Goal: Complete application form: Complete application form

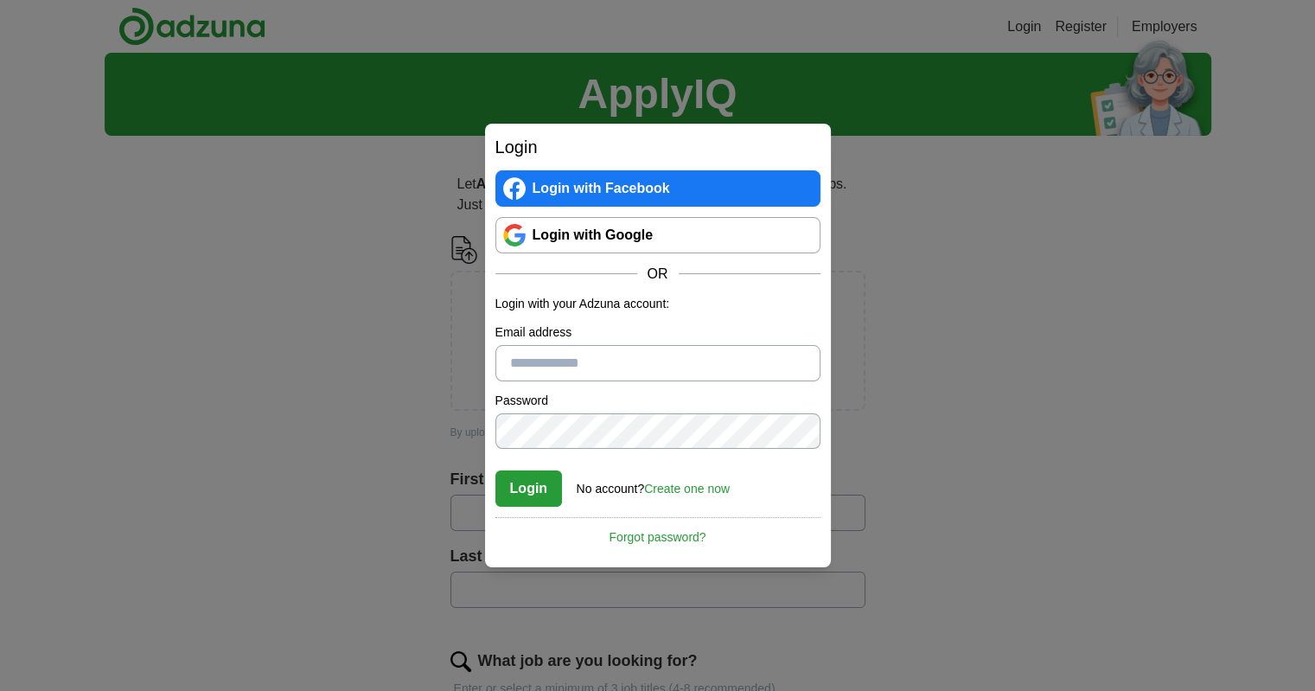
click at [533, 351] on input "Email address" at bounding box center [657, 363] width 325 height 36
type input "**********"
click at [525, 494] on button "Login" at bounding box center [528, 488] width 67 height 36
click at [661, 488] on link "Create one now" at bounding box center [687, 489] width 86 height 14
click at [680, 508] on form "Login with your Adzuna account: Wrong email or password. Please try again. Pass…" at bounding box center [657, 401] width 325 height 213
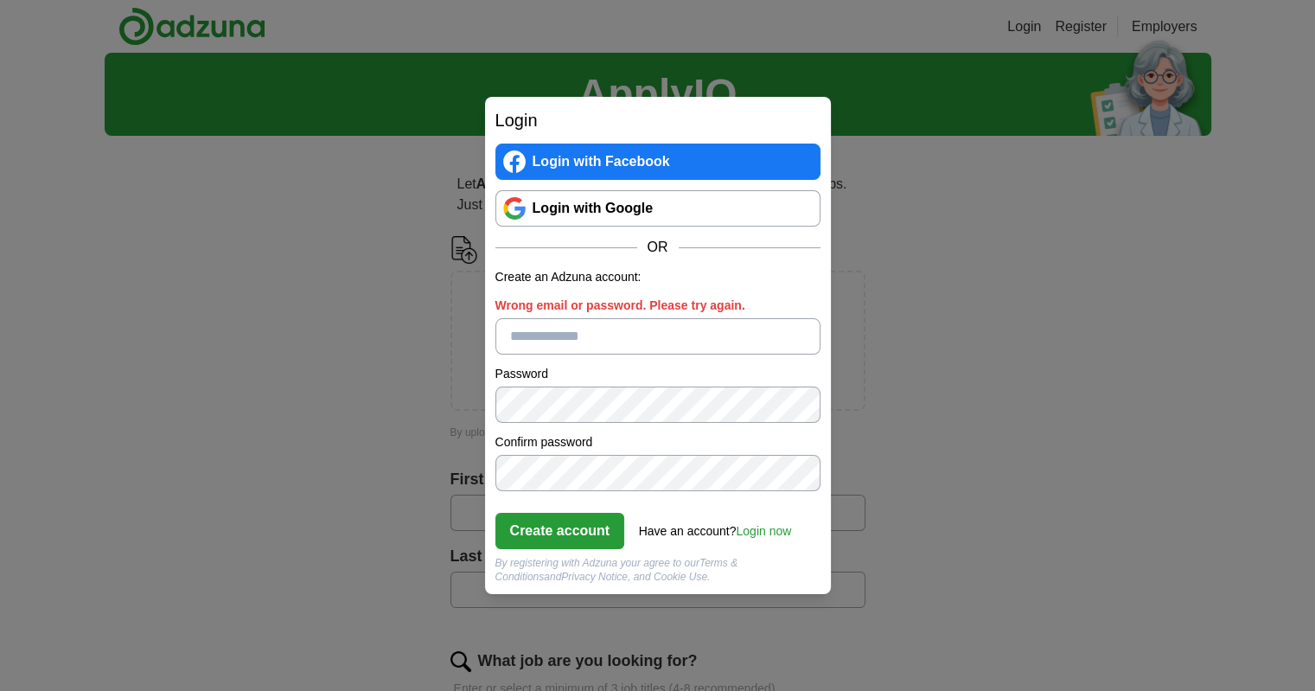
click at [593, 527] on button "Create account" at bounding box center [560, 531] width 130 height 36
click at [517, 330] on input "Please enter a valid email address:" at bounding box center [657, 336] width 325 height 36
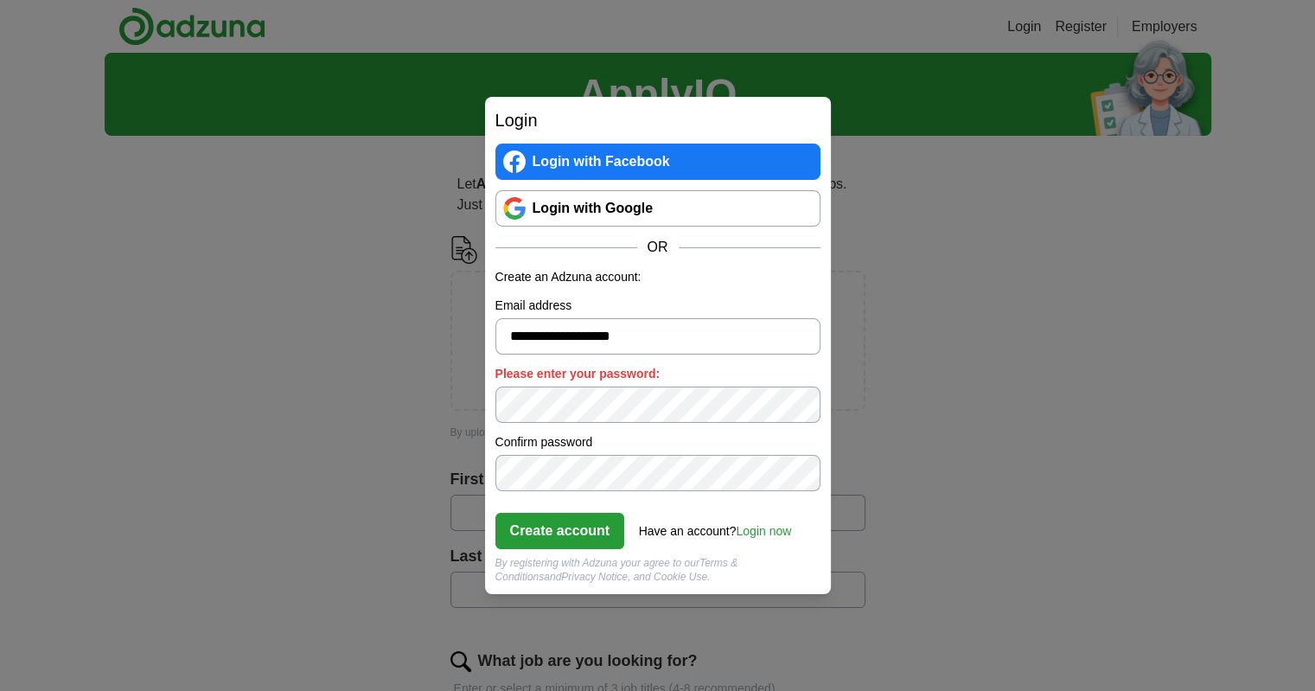
type input "**********"
click at [546, 527] on button "Create account" at bounding box center [560, 531] width 130 height 36
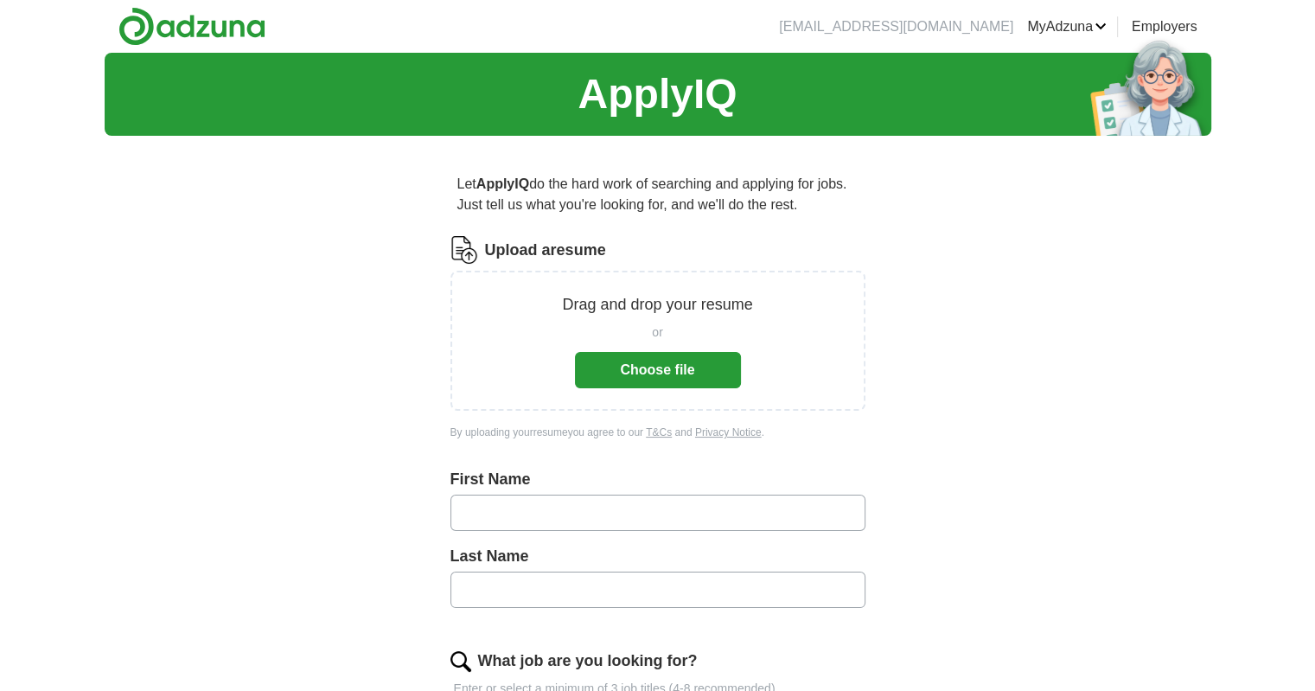
click at [605, 367] on button "Choose file" at bounding box center [658, 370] width 166 height 36
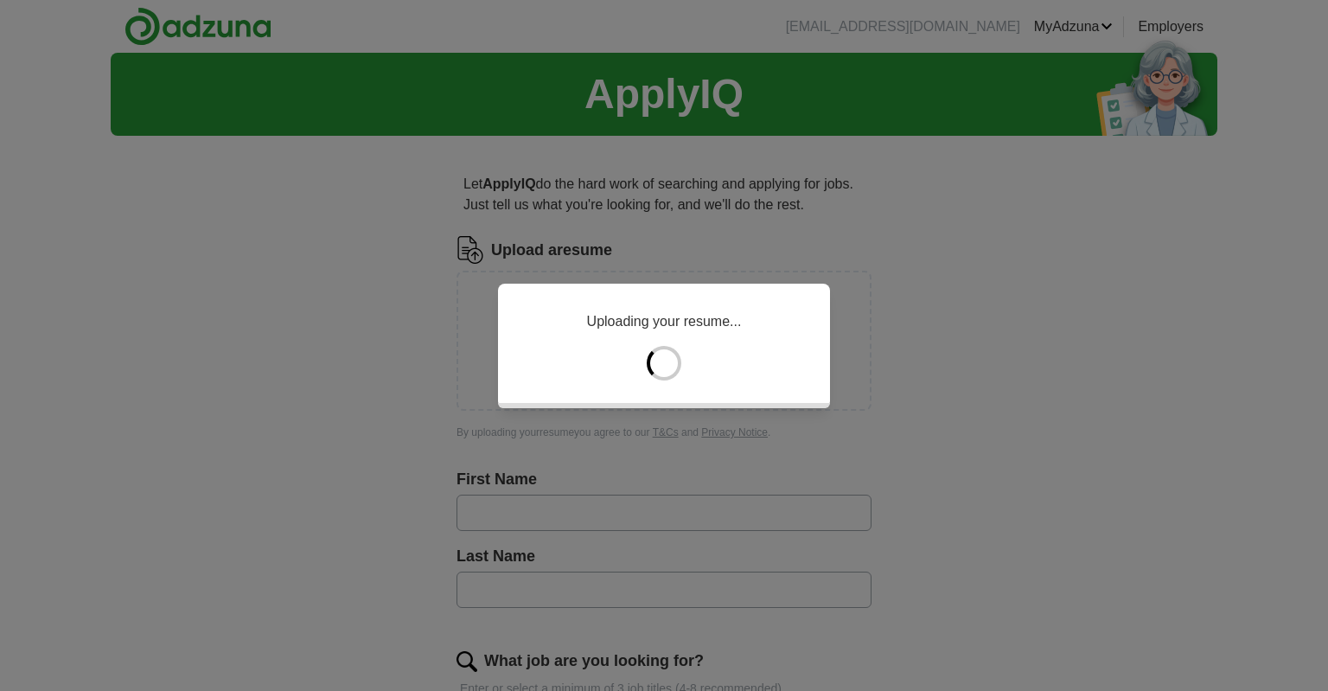
click at [325, 33] on div "Uploading your resume..." at bounding box center [664, 345] width 1328 height 691
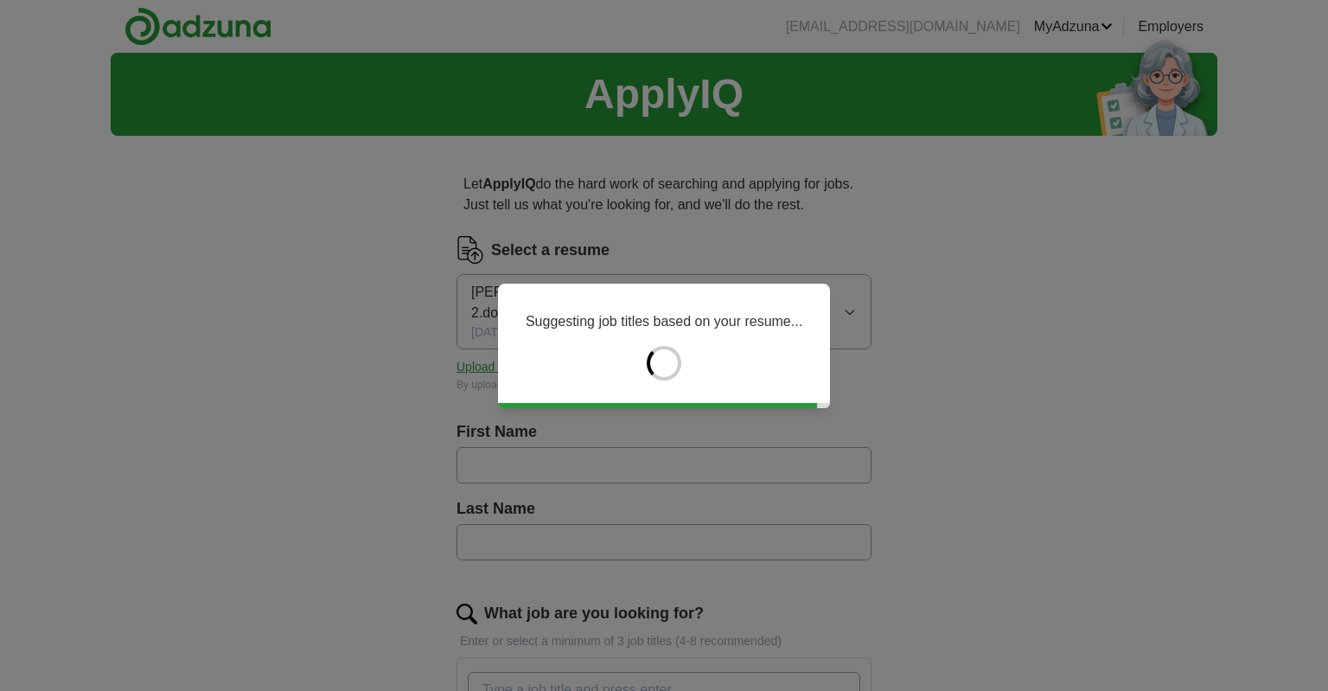
type input "*****"
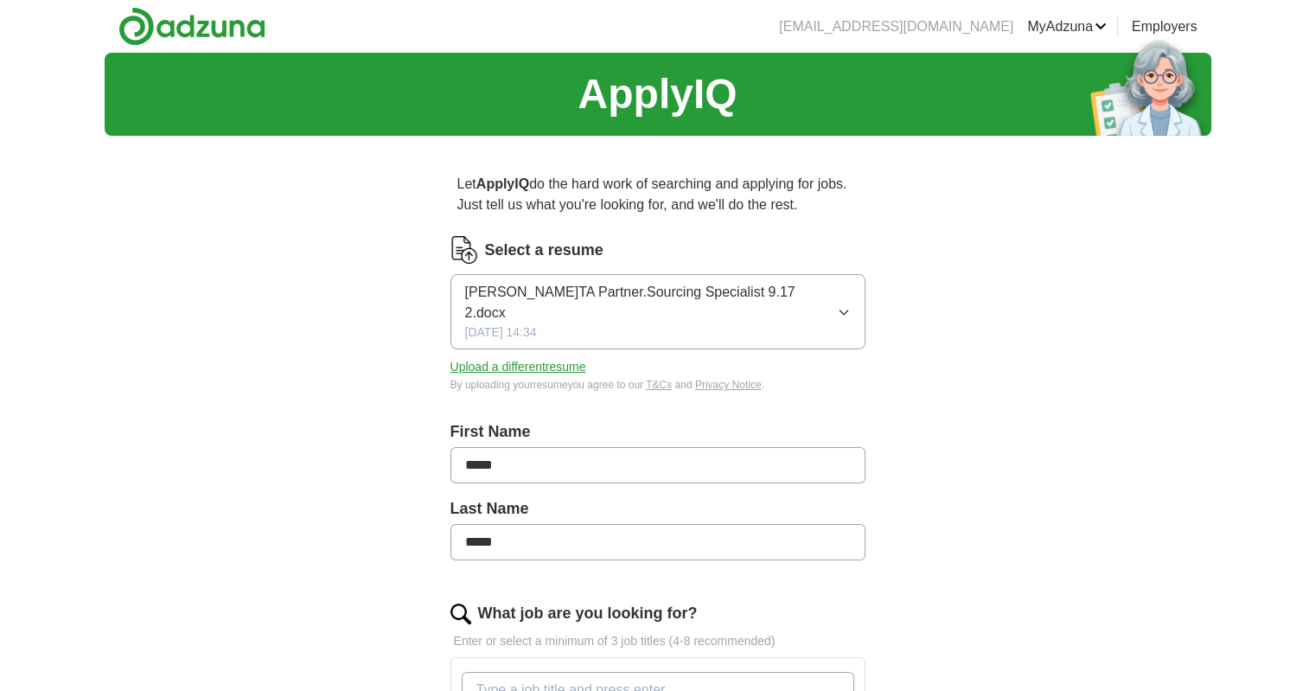
scroll to position [173, 0]
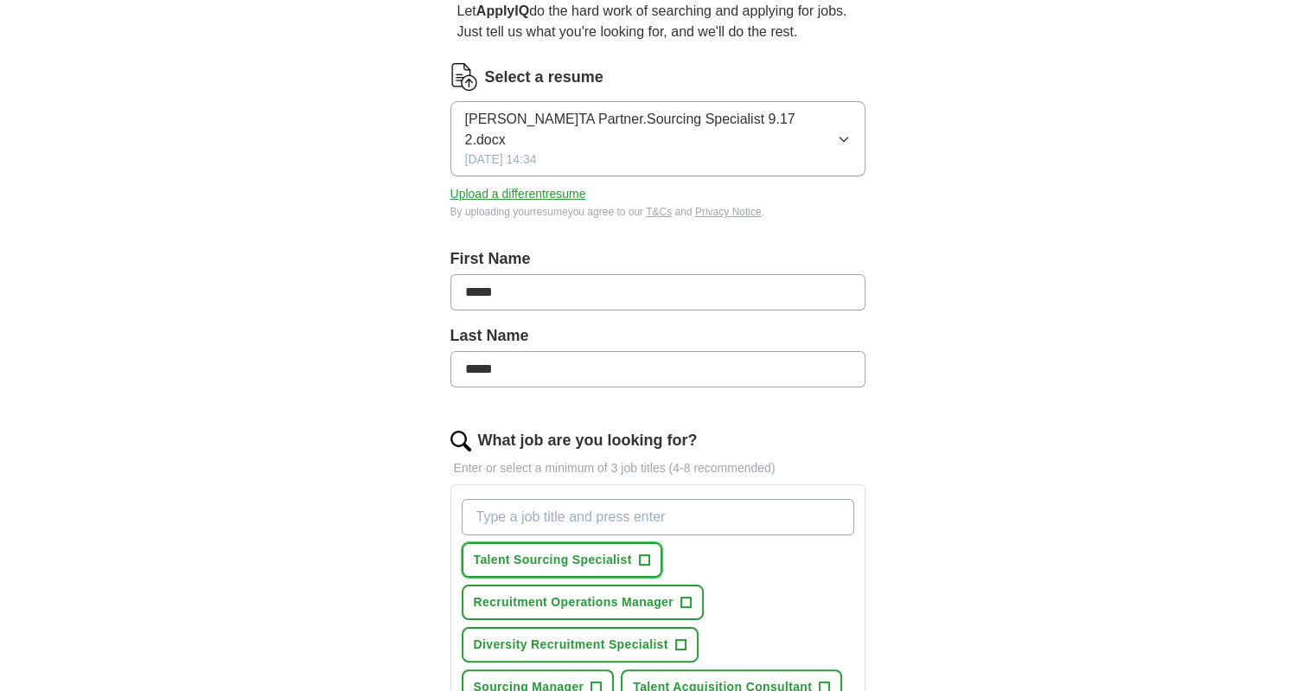
click at [562, 551] on span "Talent Sourcing Specialist" at bounding box center [553, 560] width 158 height 18
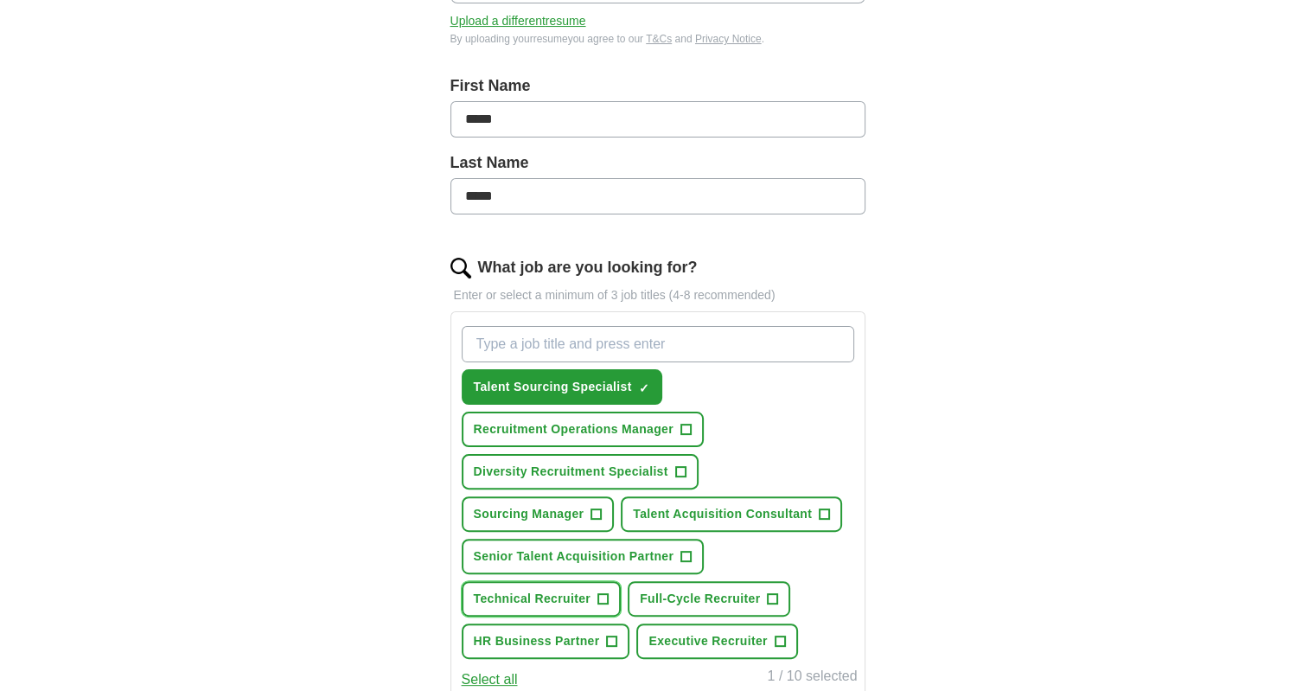
click at [548, 590] on span "Technical Recruiter" at bounding box center [533, 599] width 118 height 18
click at [683, 590] on span "Full-Cycle Recruiter" at bounding box center [700, 599] width 120 height 18
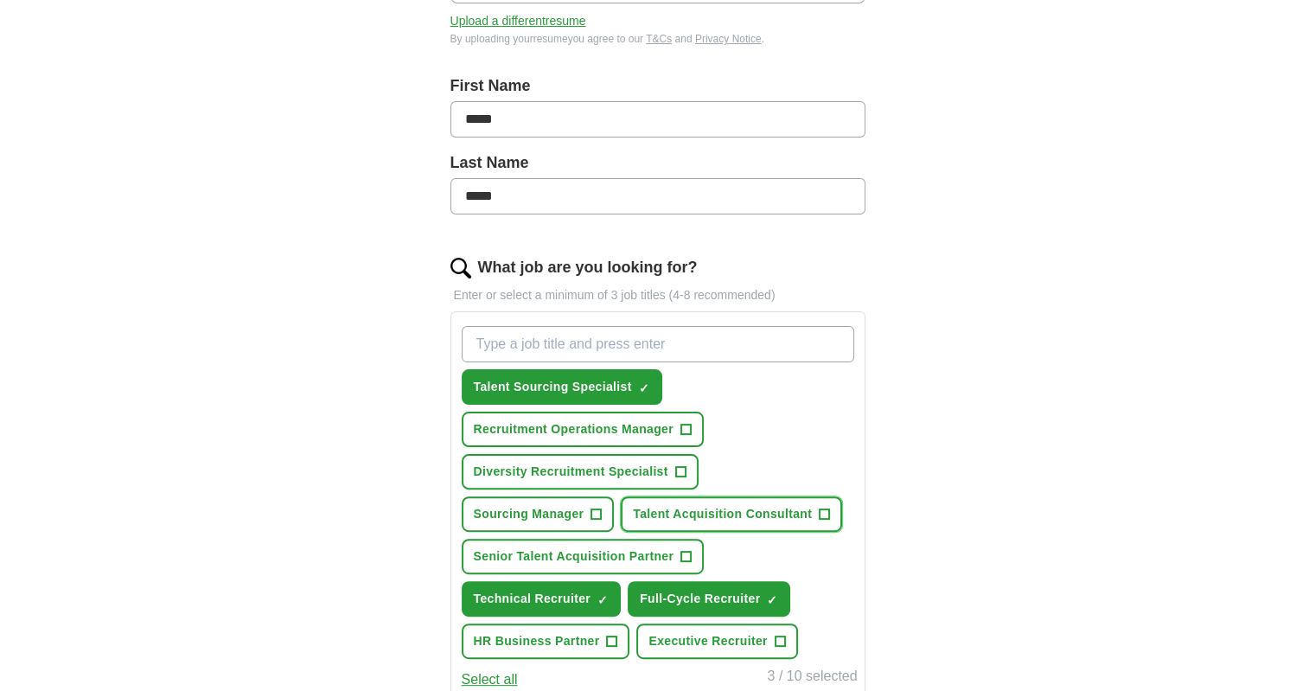
click at [725, 505] on span "Talent Acquisition Consultant" at bounding box center [722, 514] width 179 height 18
click at [546, 547] on span "Senior Talent Acquisition Partner" at bounding box center [574, 556] width 201 height 18
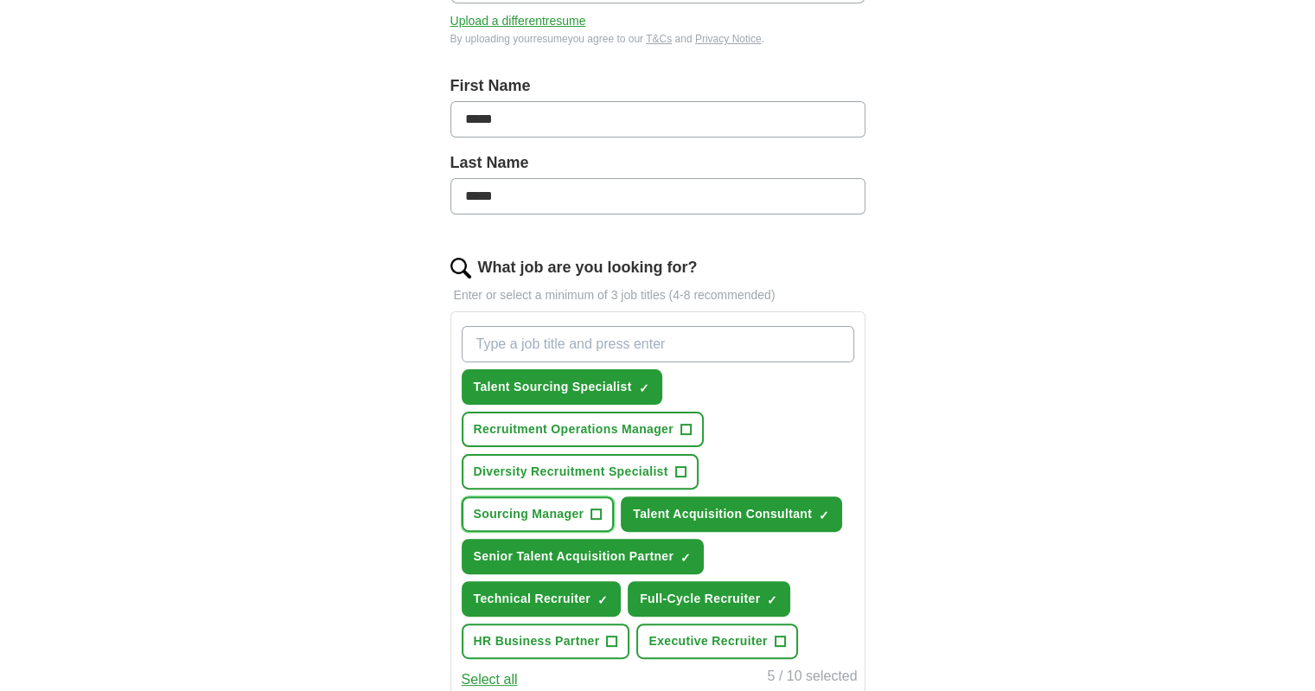
click at [527, 505] on span "Sourcing Manager" at bounding box center [529, 514] width 111 height 18
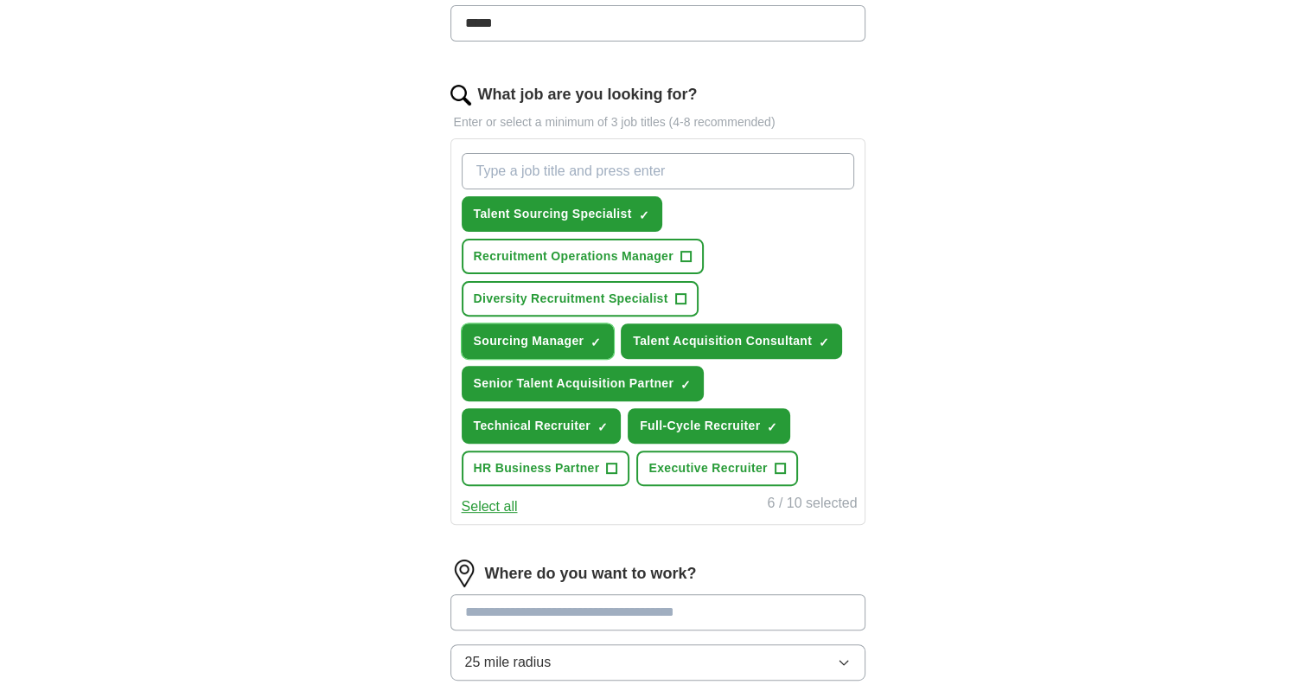
scroll to position [692, 0]
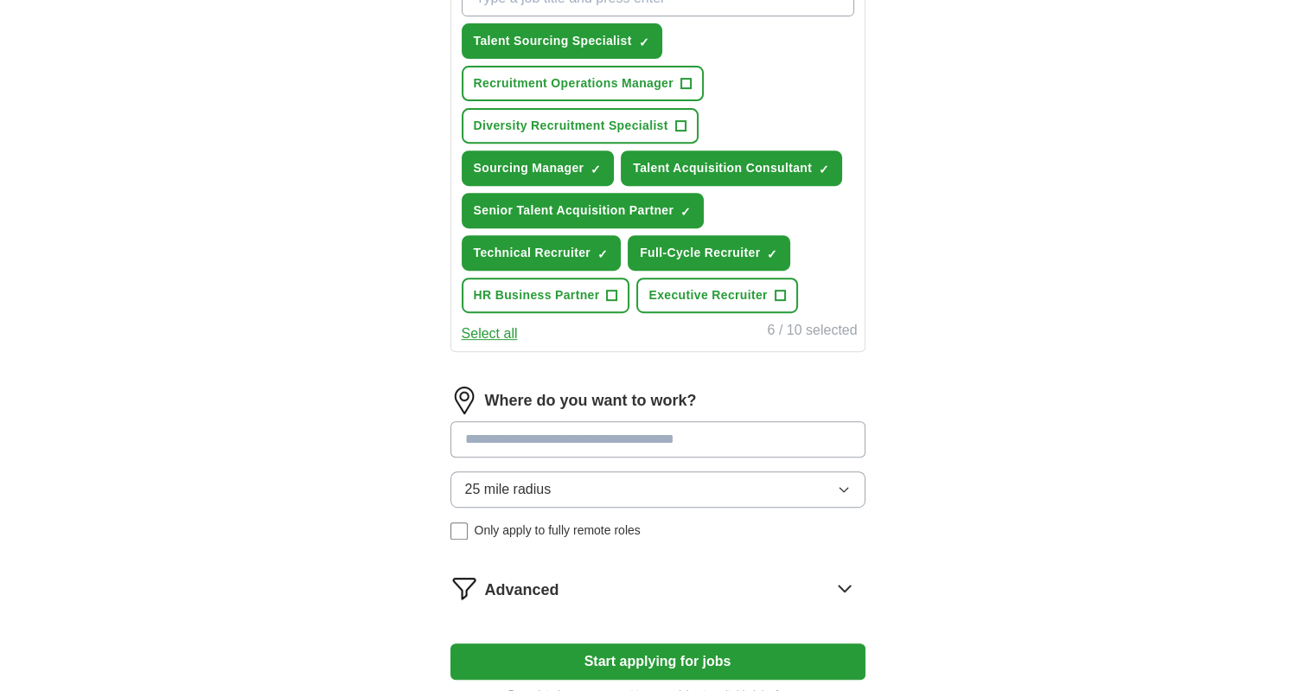
click at [499, 421] on input at bounding box center [657, 439] width 415 height 36
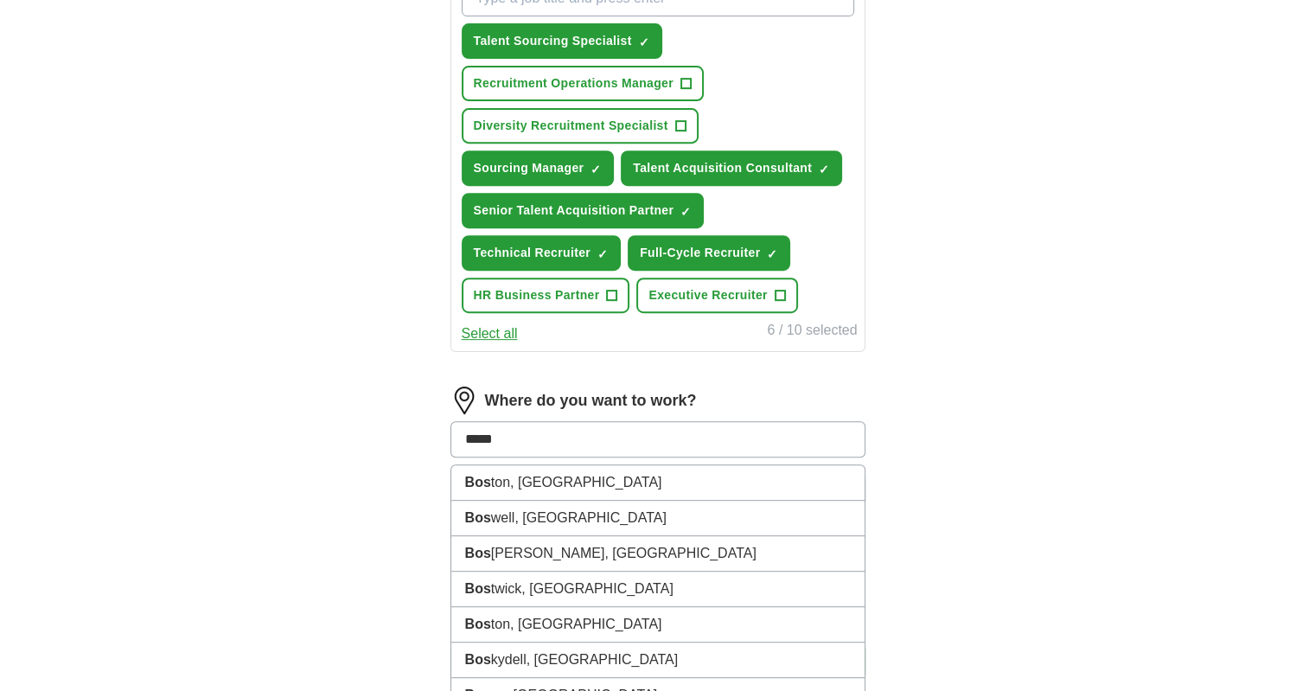
type input "******"
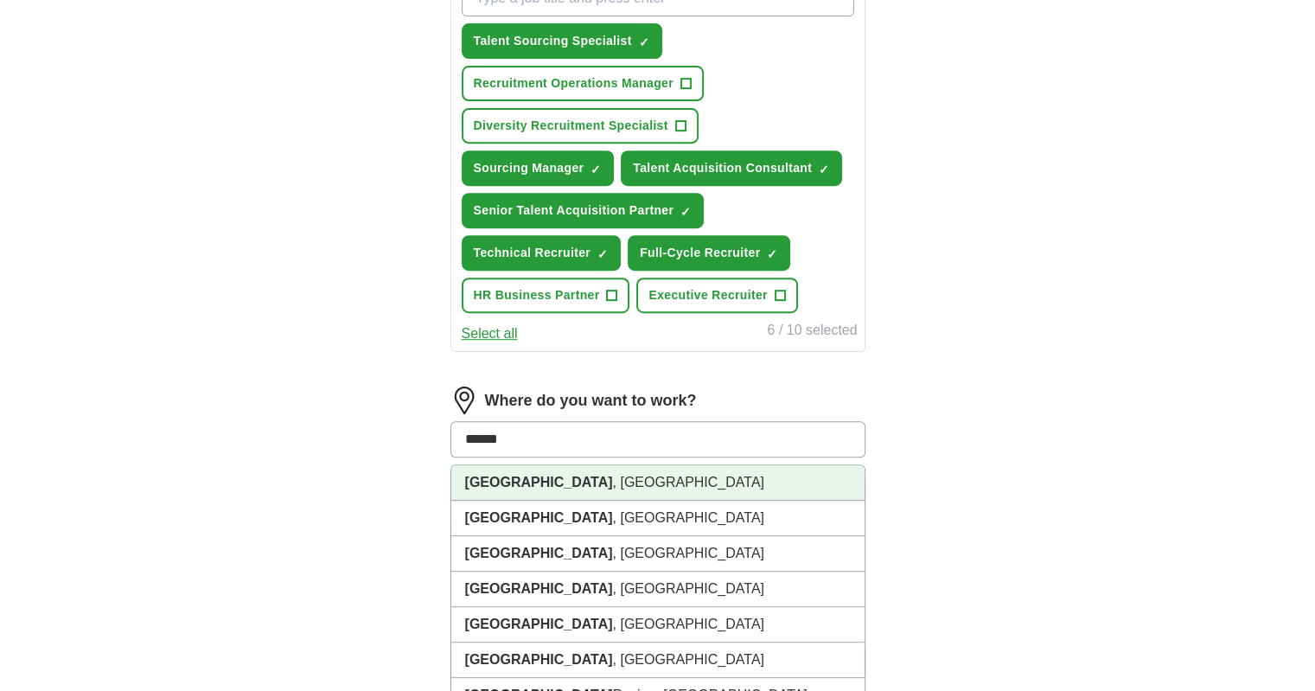
click at [511, 475] on strong "[GEOGRAPHIC_DATA]" at bounding box center [539, 482] width 148 height 15
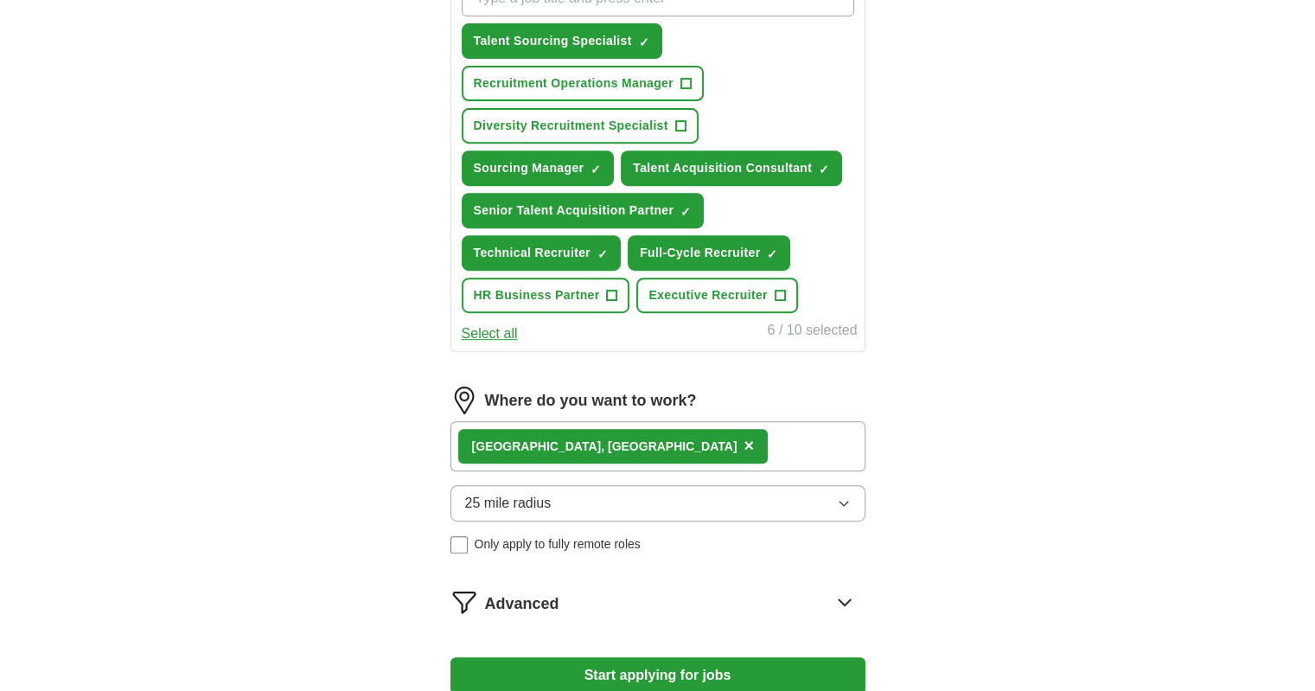
click at [842, 496] on icon "button" at bounding box center [844, 503] width 14 height 14
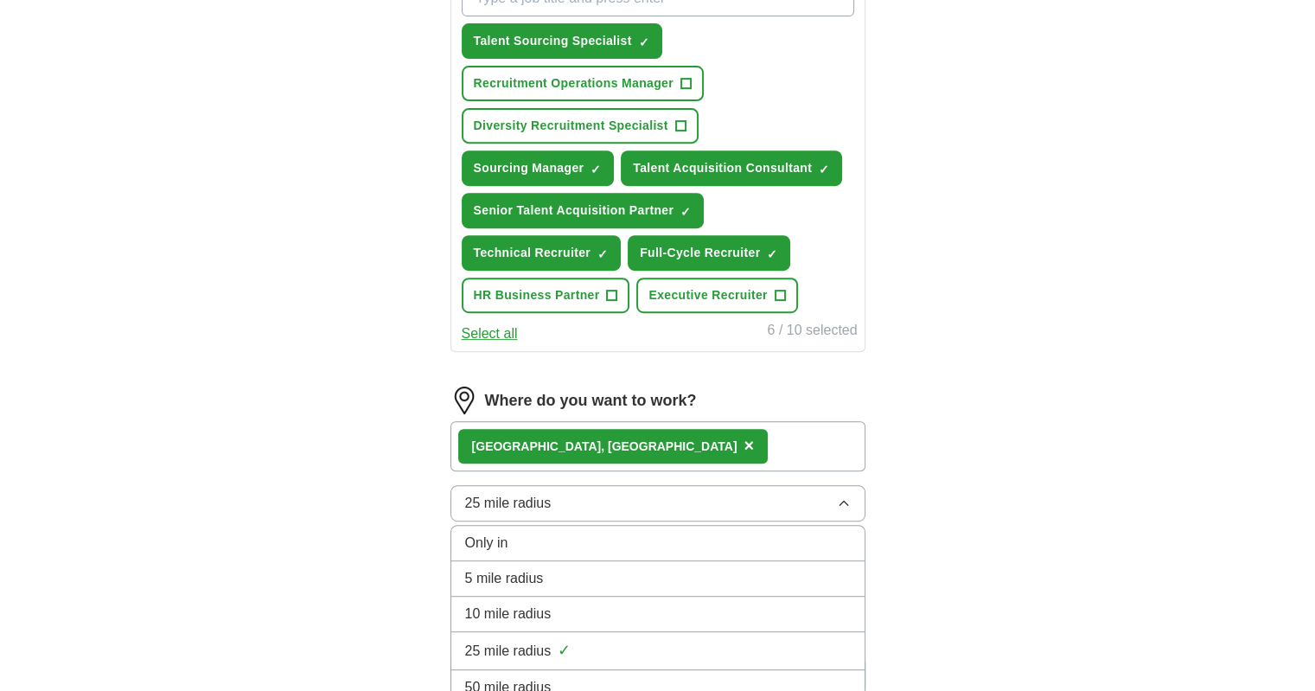
click at [530, 641] on span "25 mile radius" at bounding box center [508, 651] width 86 height 21
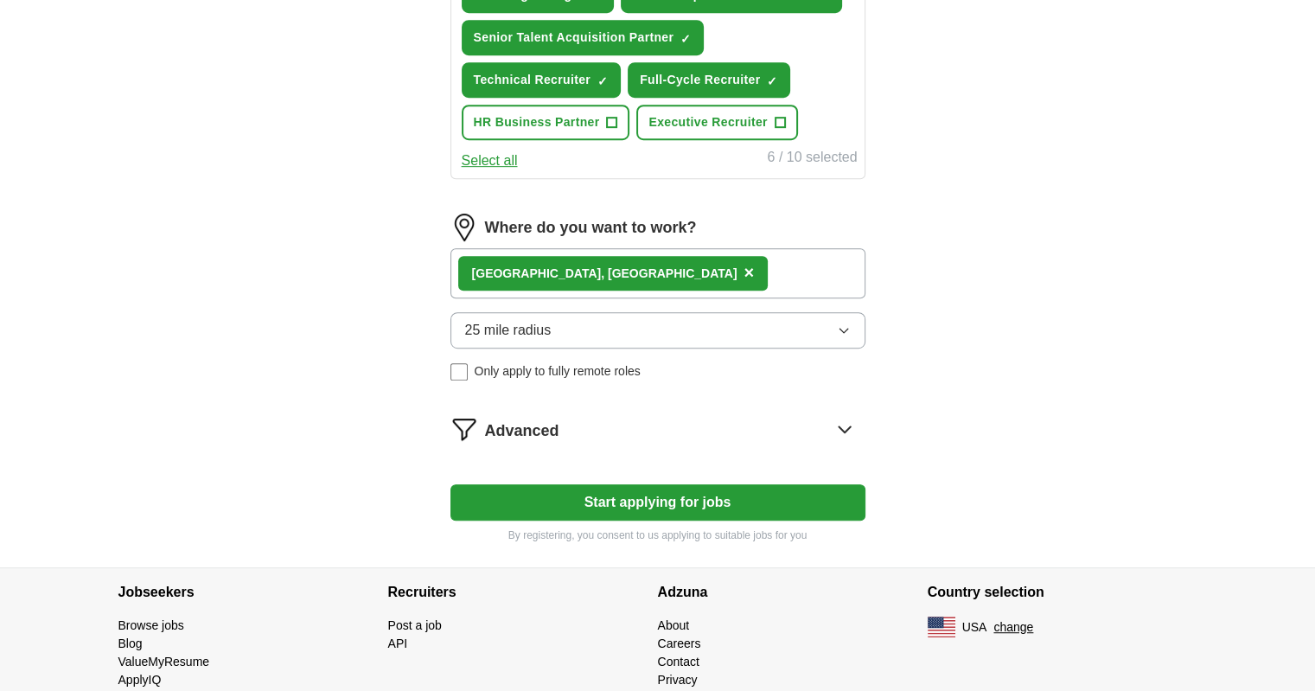
scroll to position [891, 0]
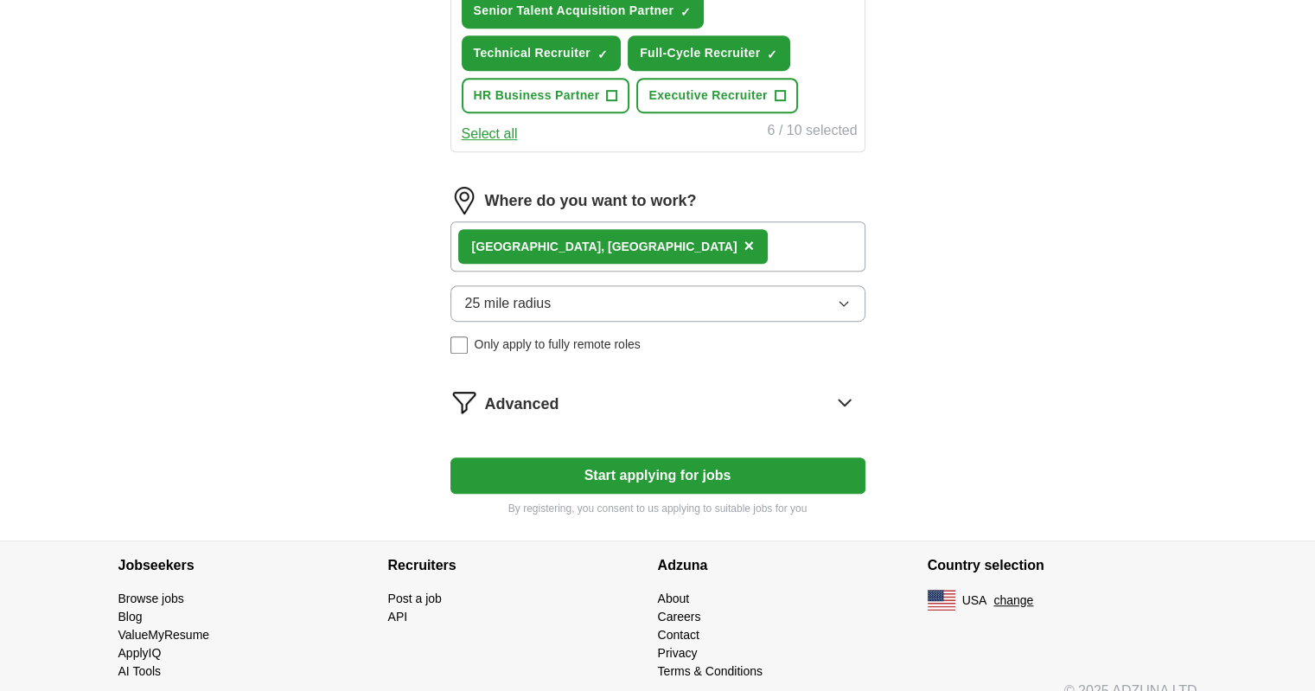
click at [674, 457] on button "Start applying for jobs" at bounding box center [657, 475] width 415 height 36
select select "**"
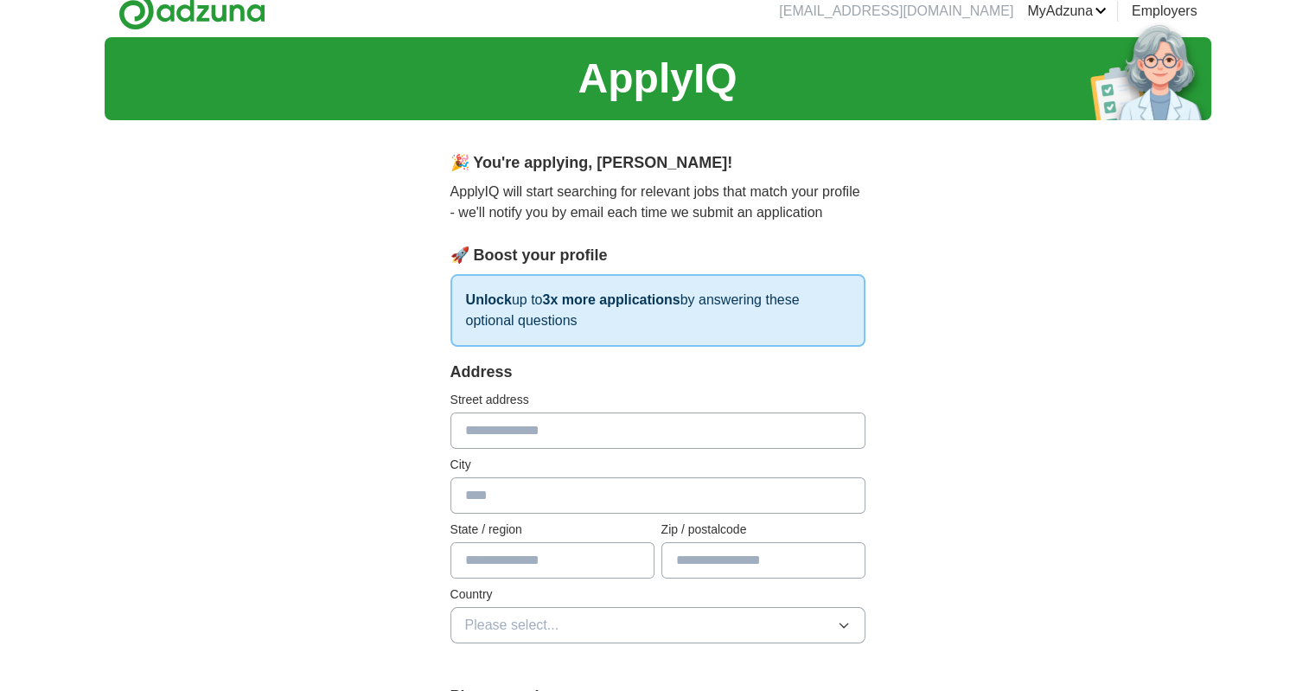
scroll to position [0, 0]
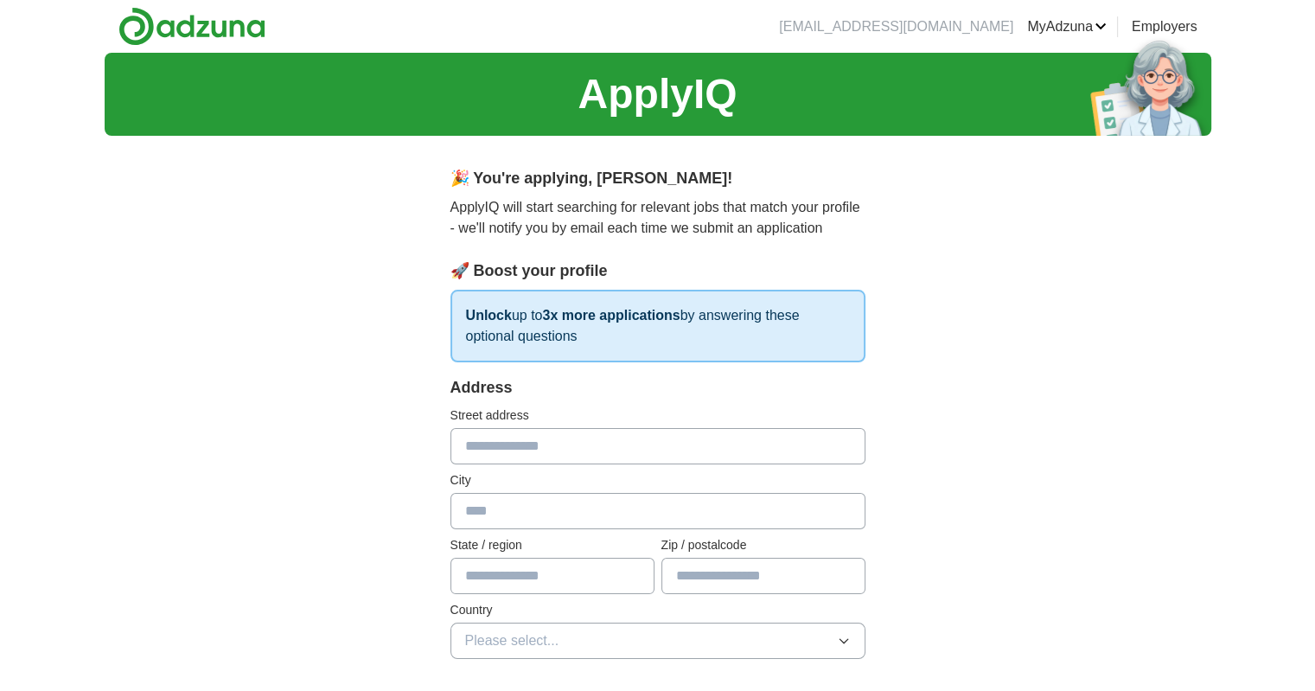
click at [524, 448] on input "text" at bounding box center [657, 446] width 415 height 36
type input "**********"
click at [501, 497] on input "text" at bounding box center [657, 511] width 415 height 36
type input "**********"
click at [533, 565] on input "text" at bounding box center [552, 576] width 204 height 36
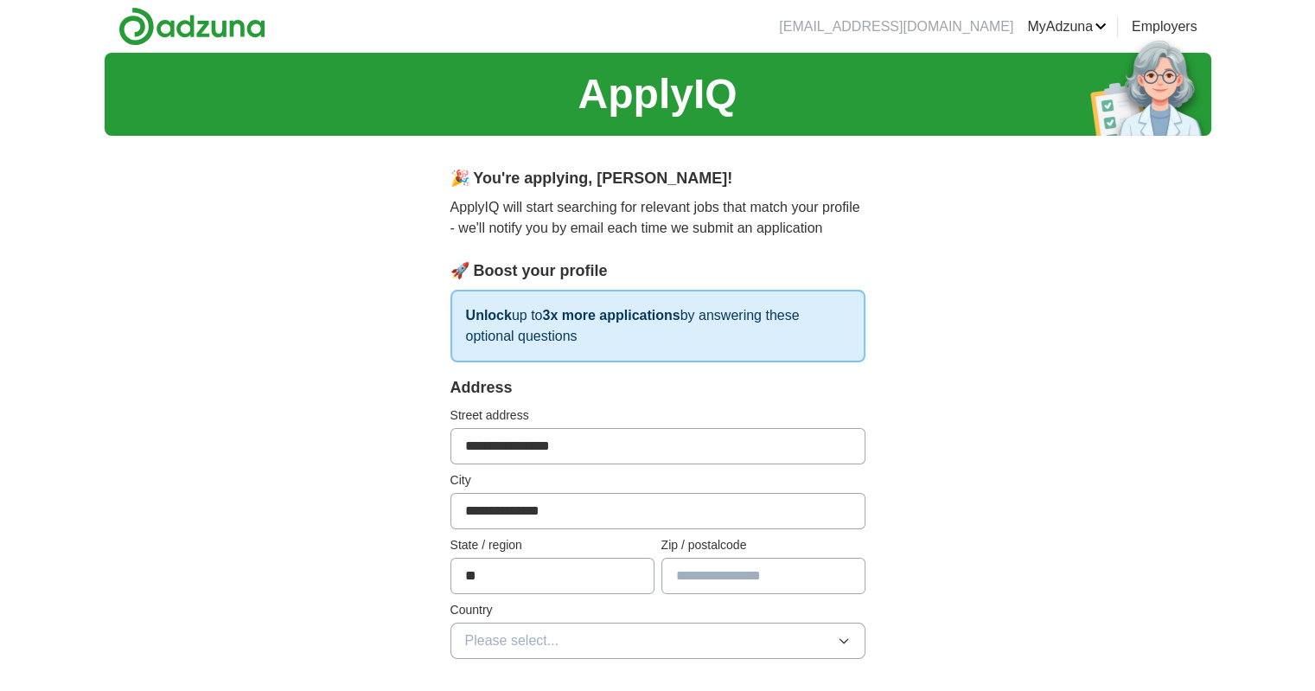
type input "**"
click at [727, 565] on input "text" at bounding box center [763, 576] width 204 height 36
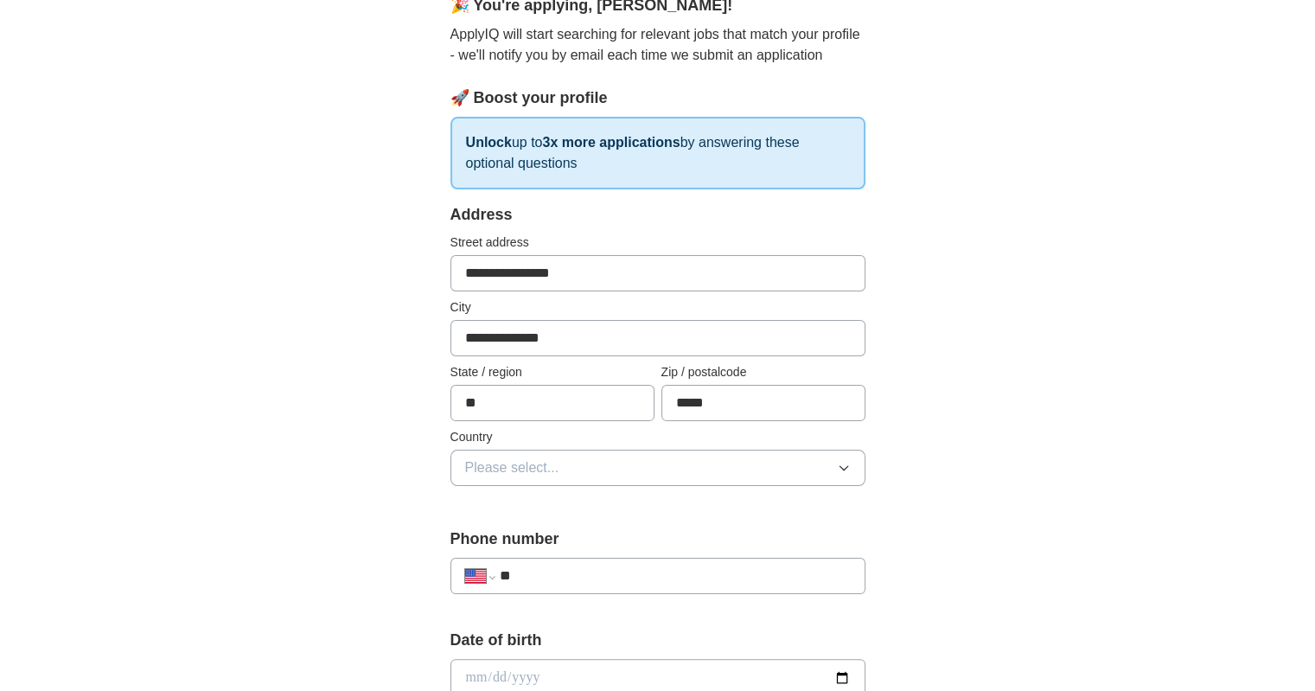
scroll to position [346, 0]
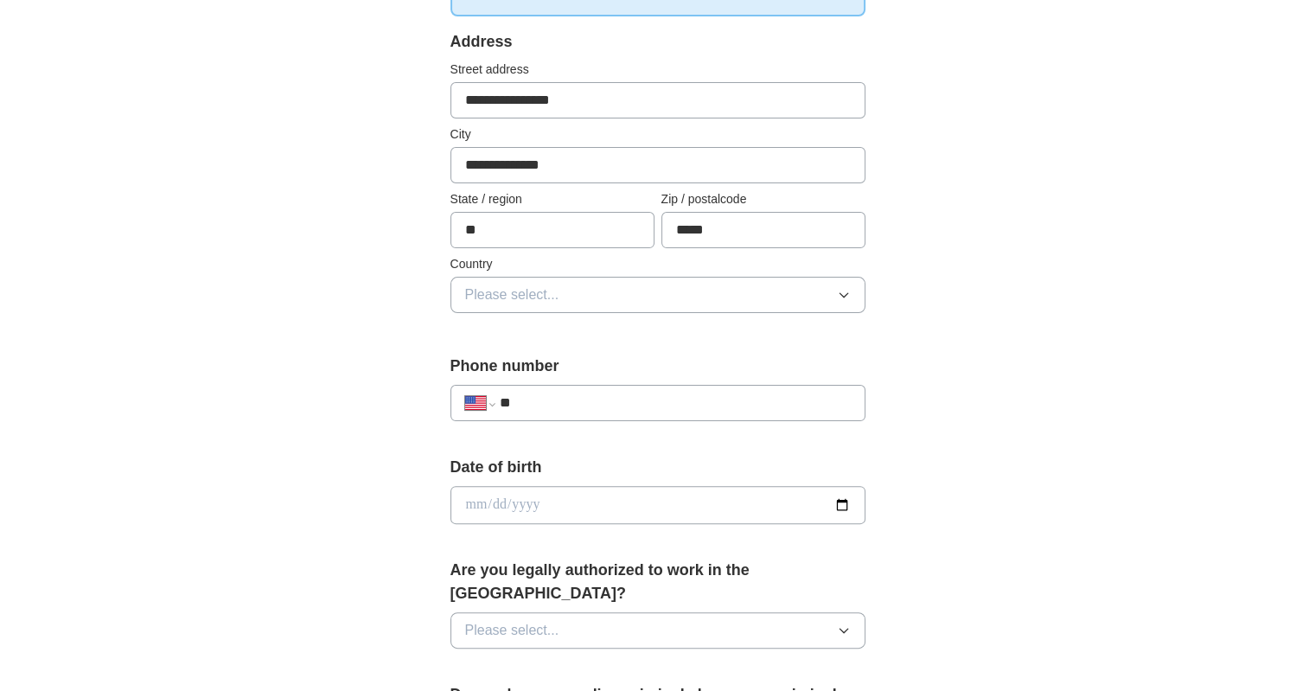
type input "*****"
click at [843, 289] on icon "button" at bounding box center [844, 295] width 14 height 14
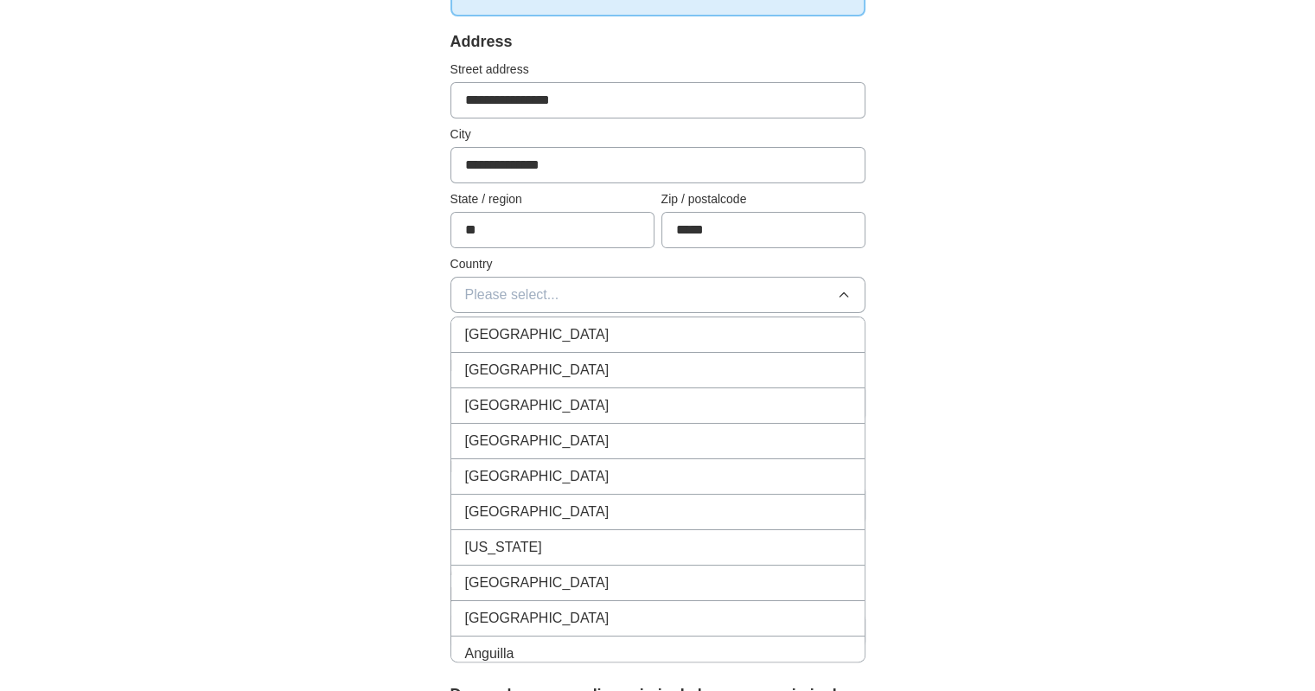
click at [602, 368] on div "[GEOGRAPHIC_DATA]" at bounding box center [658, 370] width 386 height 21
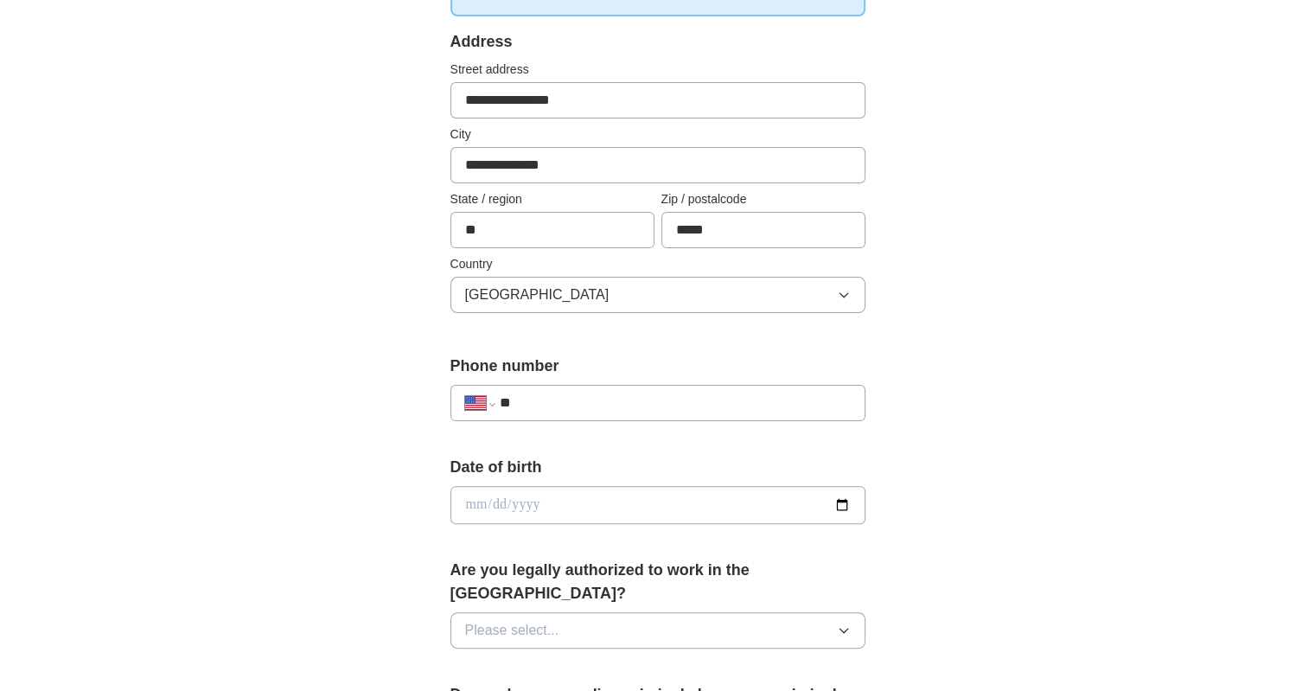
scroll to position [519, 0]
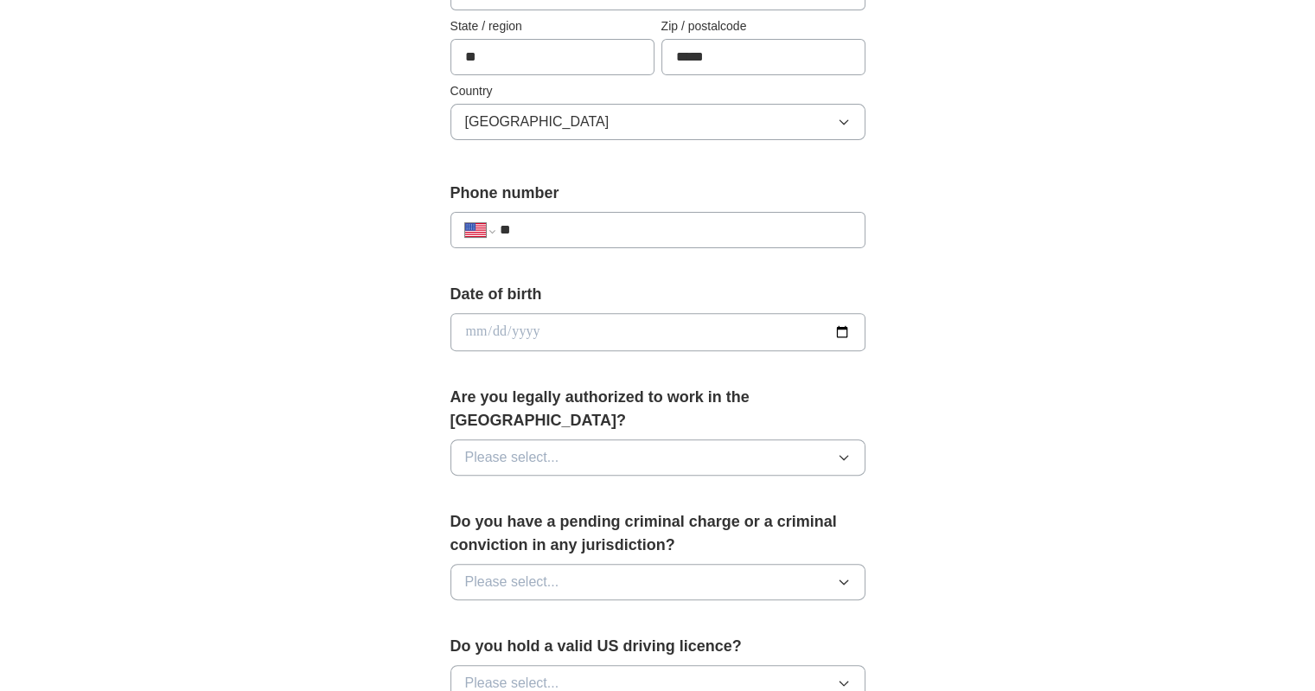
click at [842, 450] on icon "button" at bounding box center [844, 457] width 14 height 14
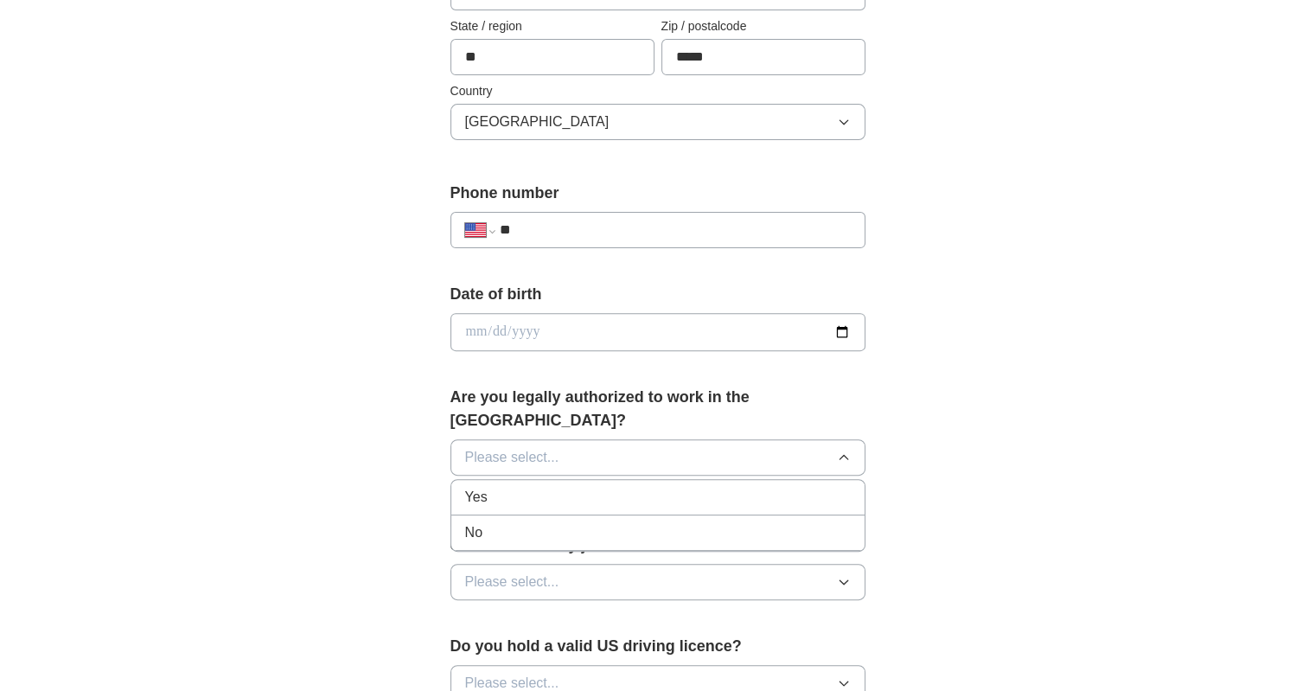
click at [483, 487] on span "Yes" at bounding box center [476, 497] width 22 height 21
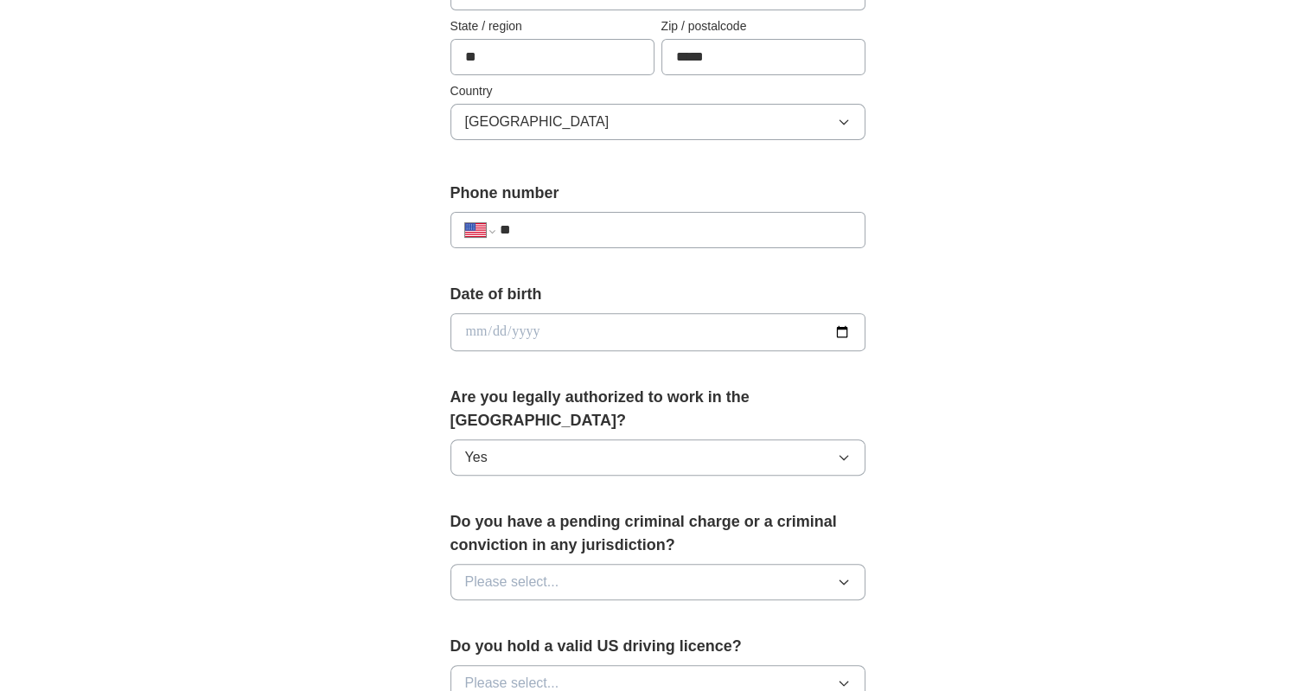
click at [839, 575] on icon "button" at bounding box center [844, 582] width 14 height 14
click at [595, 640] on li "No" at bounding box center [657, 657] width 413 height 35
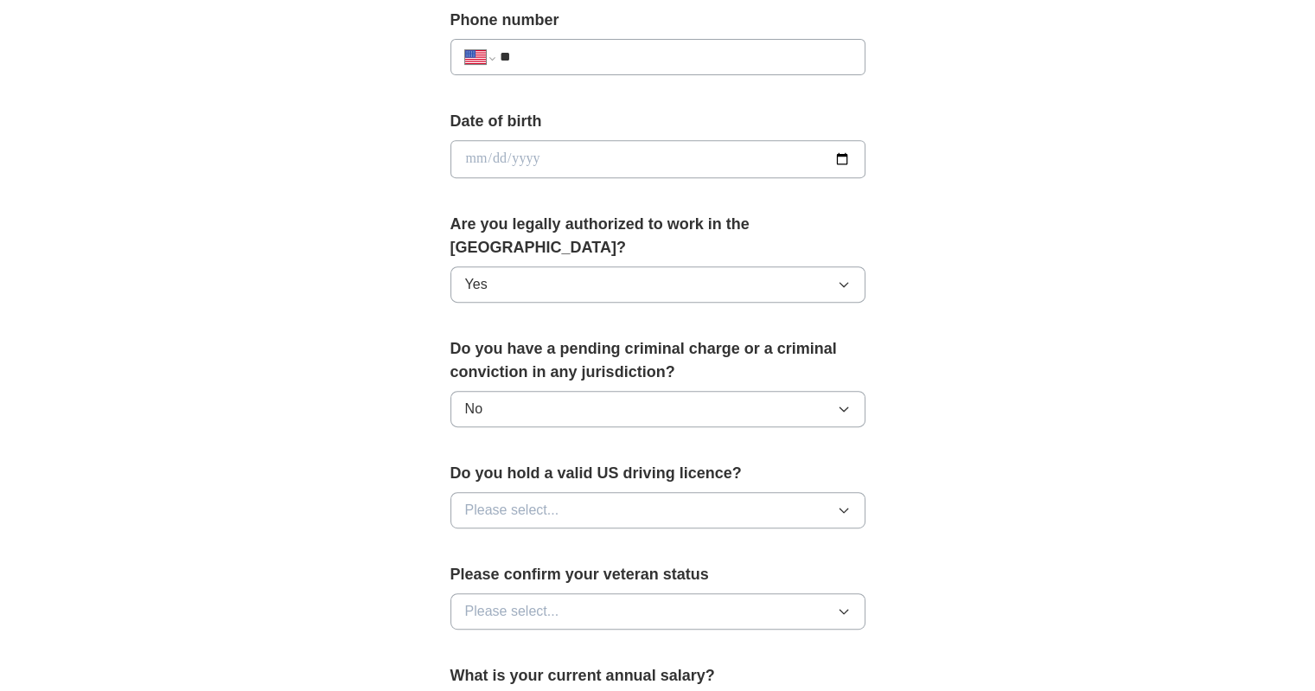
scroll to position [865, 0]
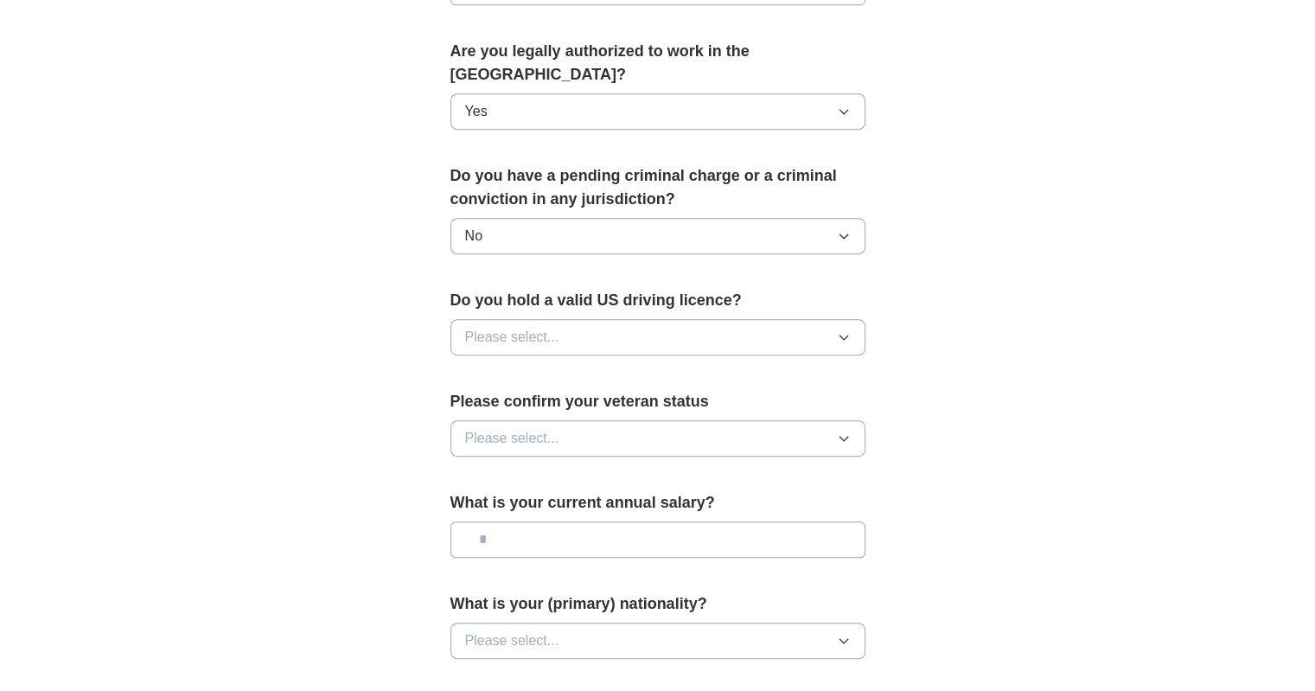
click at [841, 330] on icon "button" at bounding box center [844, 337] width 14 height 14
click at [496, 367] on div "Yes" at bounding box center [658, 377] width 386 height 21
click at [846, 437] on icon "button" at bounding box center [844, 439] width 8 height 4
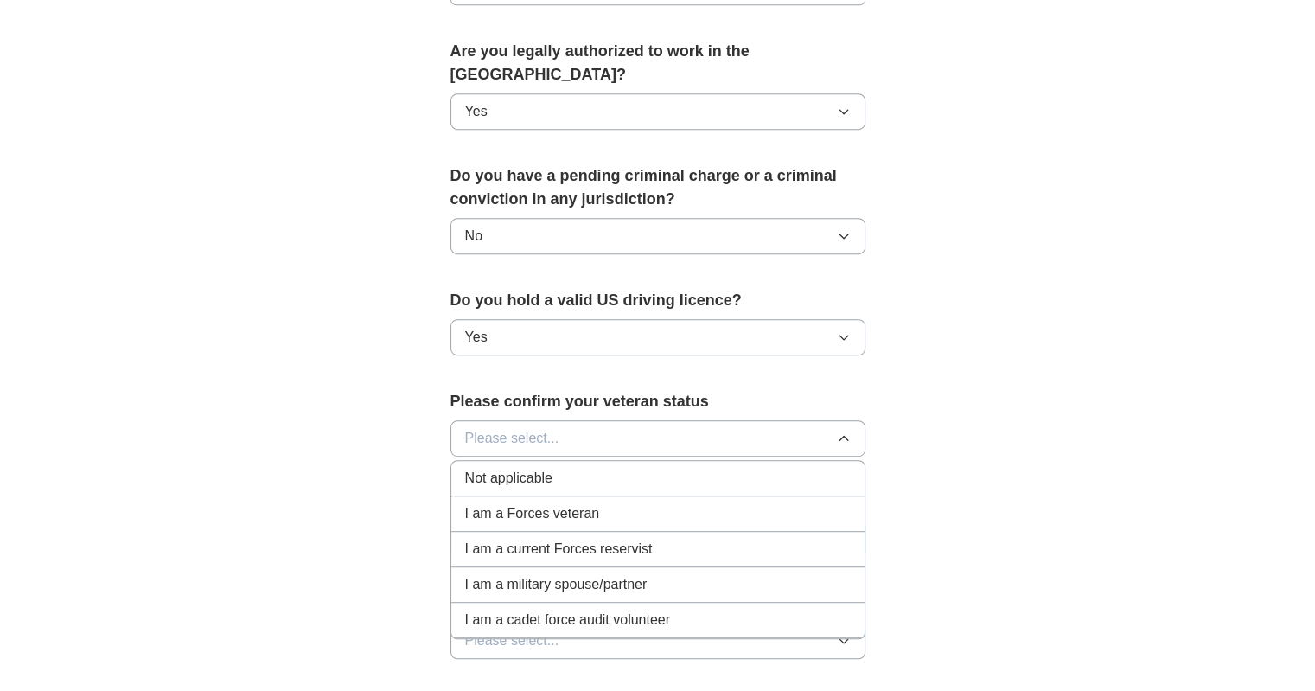
click at [514, 468] on span "Not applicable" at bounding box center [508, 478] width 87 height 21
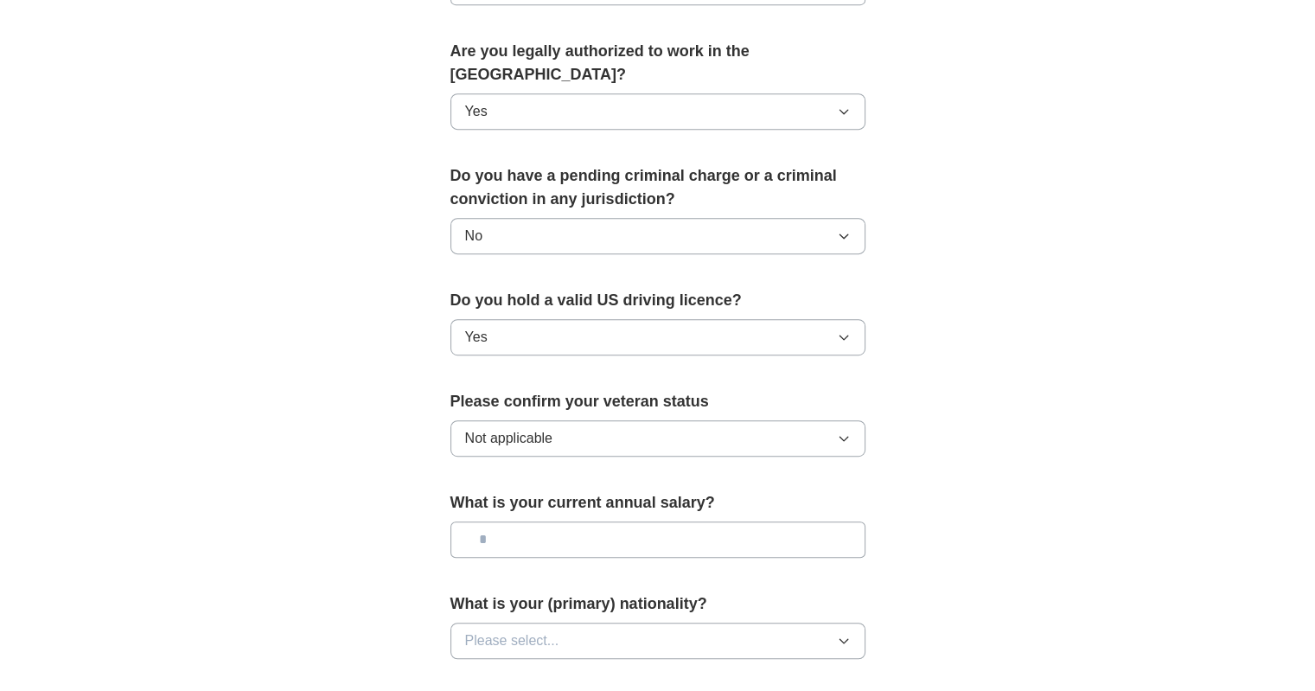
click at [571, 521] on input "text" at bounding box center [657, 539] width 415 height 36
type input "*******"
click at [848, 634] on icon "button" at bounding box center [844, 641] width 14 height 14
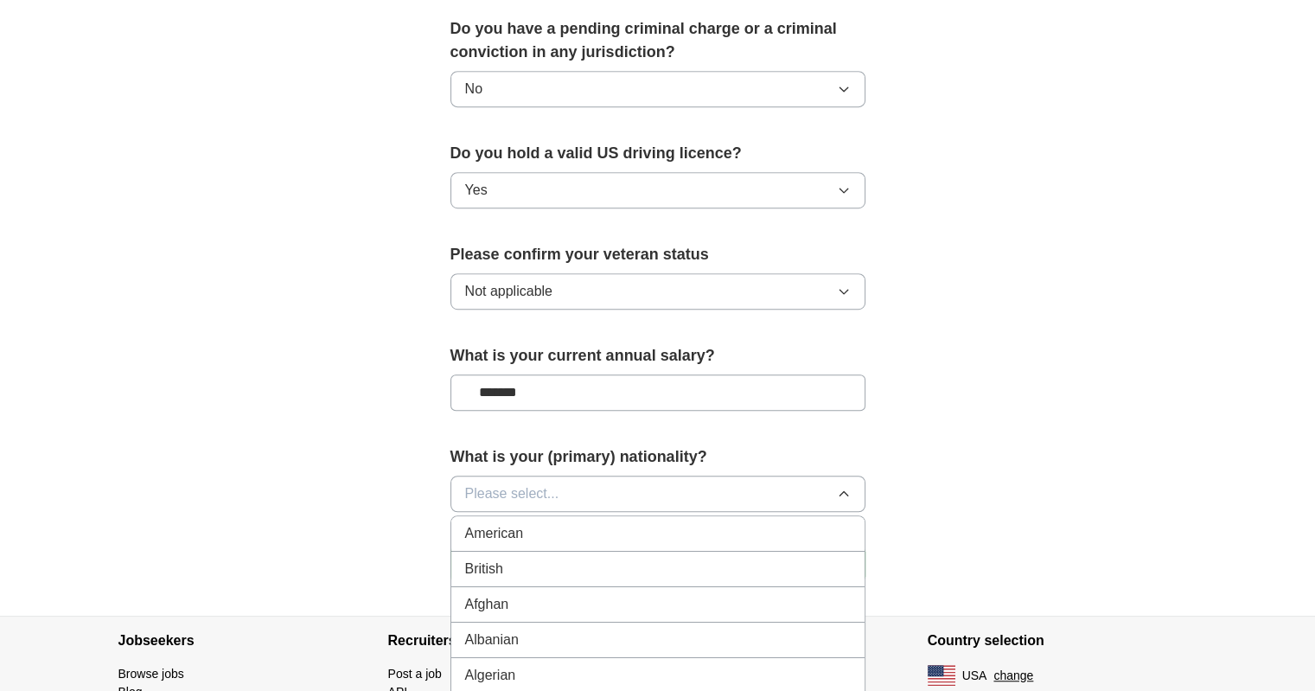
scroll to position [1038, 0]
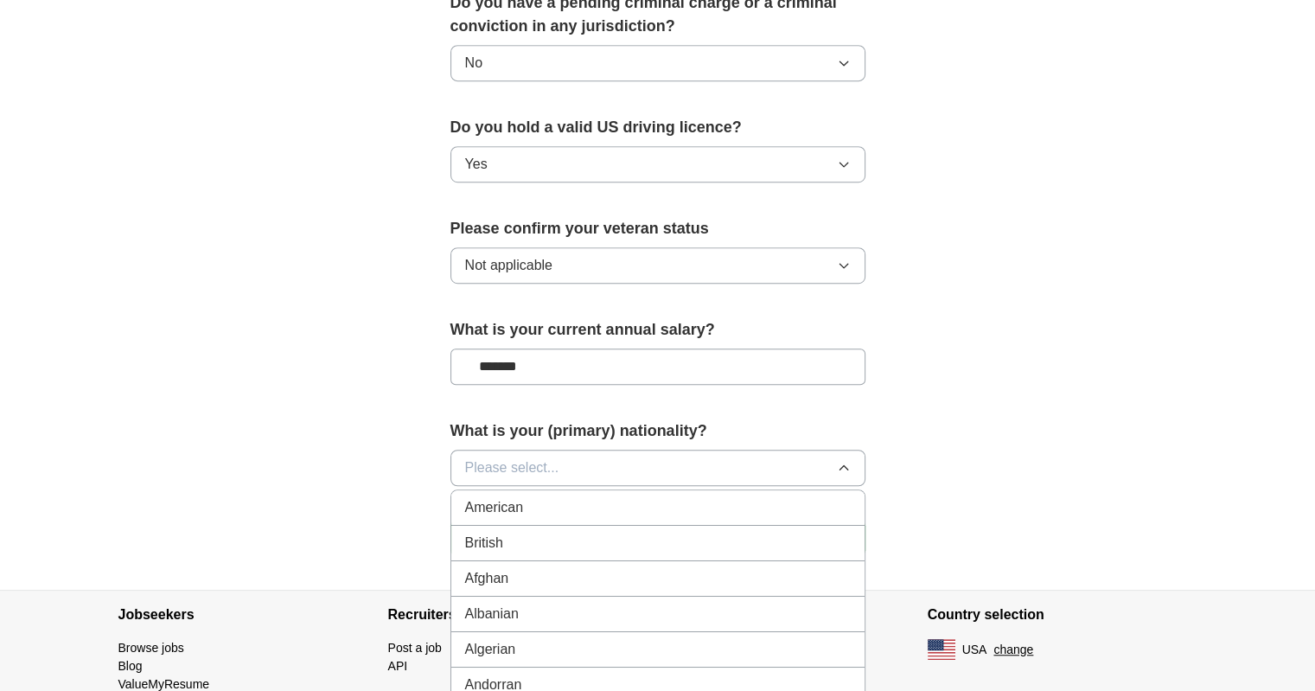
click at [476, 497] on span "American" at bounding box center [494, 507] width 59 height 21
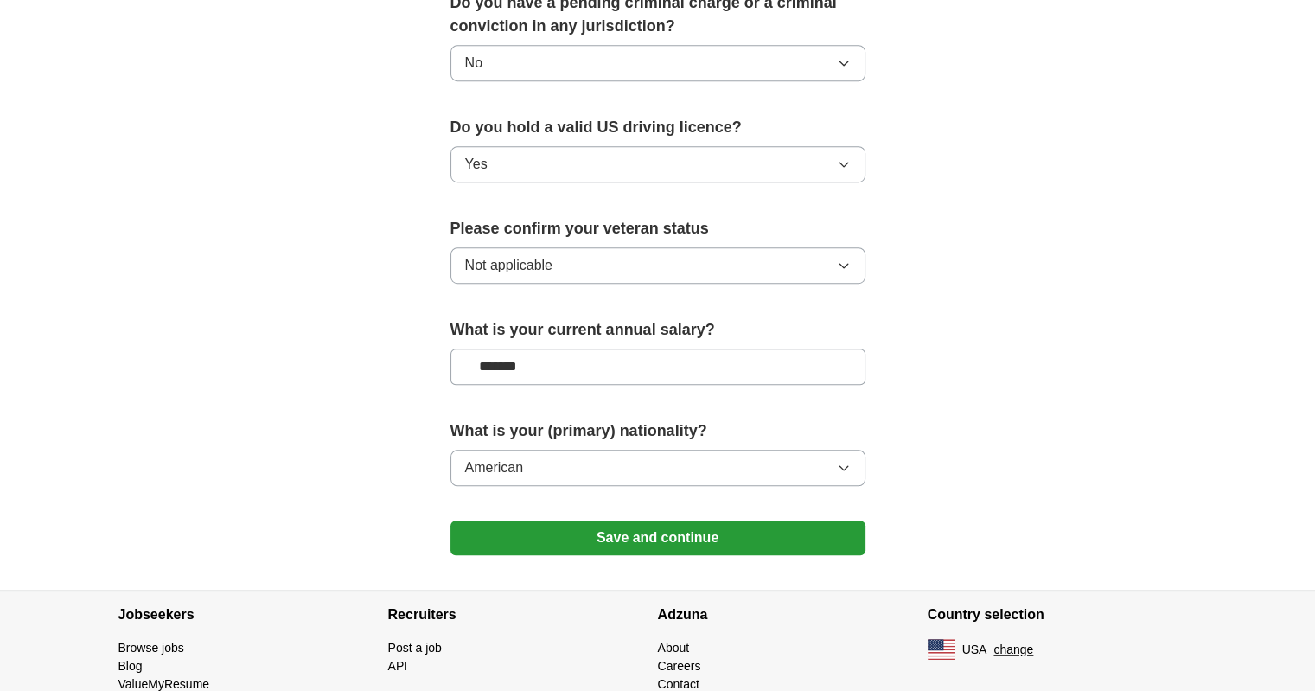
click at [669, 520] on button "Save and continue" at bounding box center [657, 537] width 415 height 35
